Goal: Task Accomplishment & Management: Manage account settings

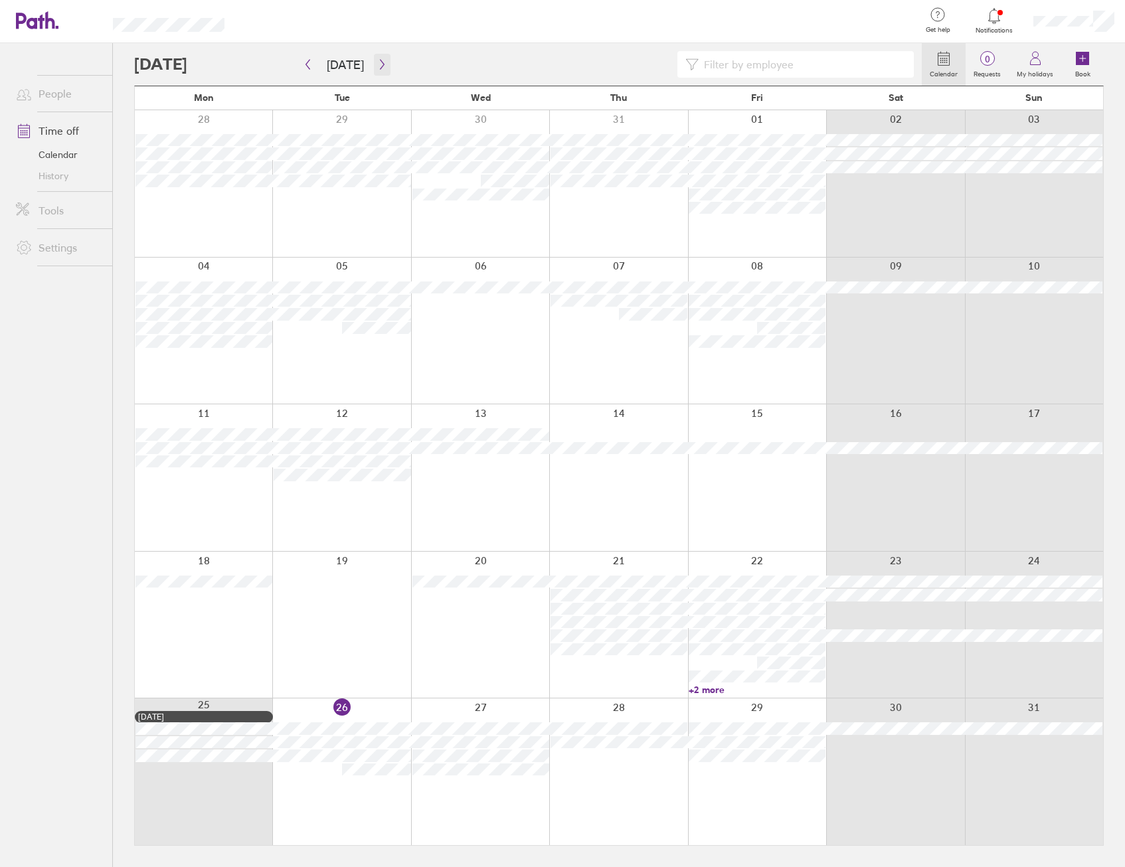
click at [374, 60] on button "button" at bounding box center [382, 65] width 17 height 22
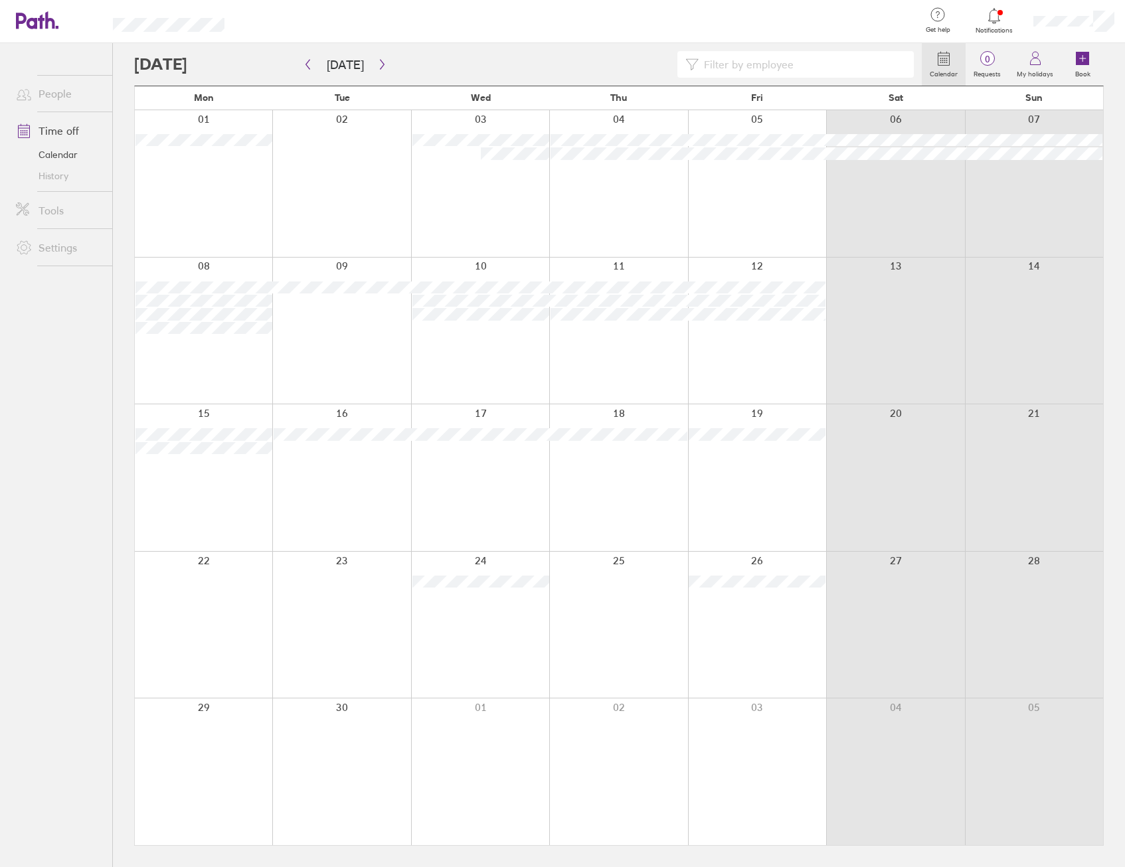
click at [324, 151] on div at bounding box center [341, 183] width 138 height 147
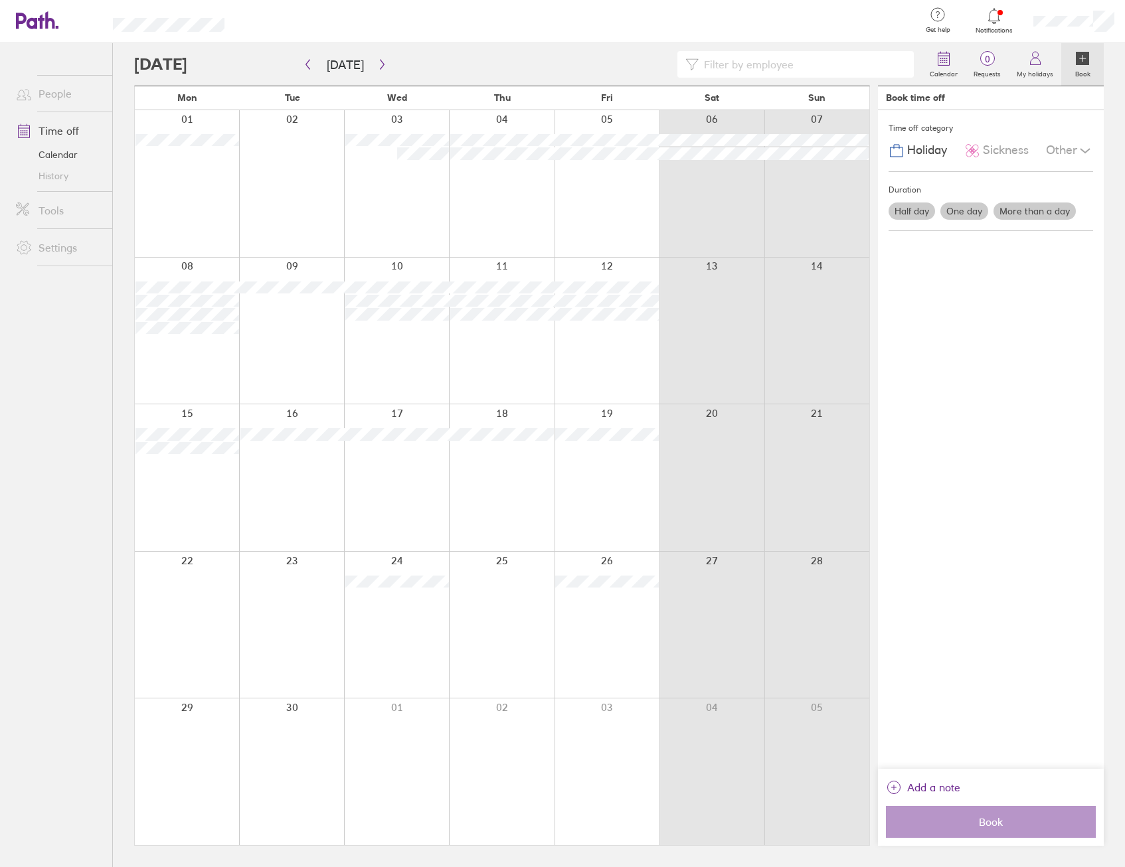
click at [324, 151] on div at bounding box center [291, 183] width 105 height 147
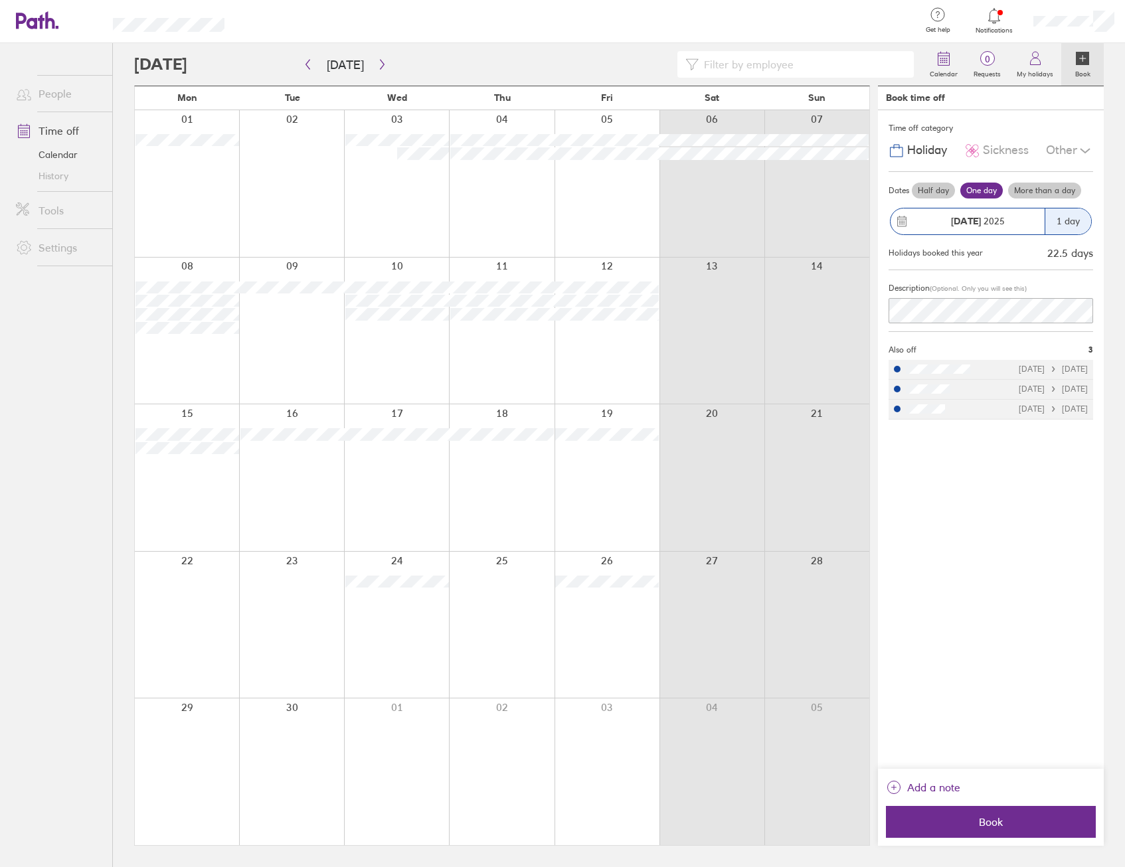
click at [276, 185] on div at bounding box center [291, 183] width 105 height 147
click at [999, 17] on icon at bounding box center [994, 16] width 16 height 16
